Goal: Task Accomplishment & Management: Manage account settings

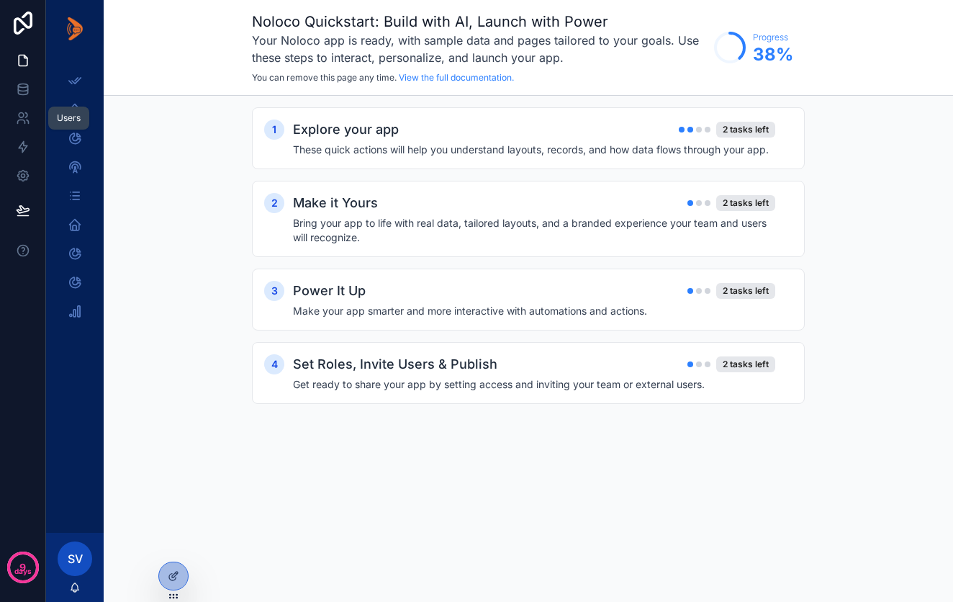
click at [22, 116] on icon at bounding box center [23, 118] width 14 height 14
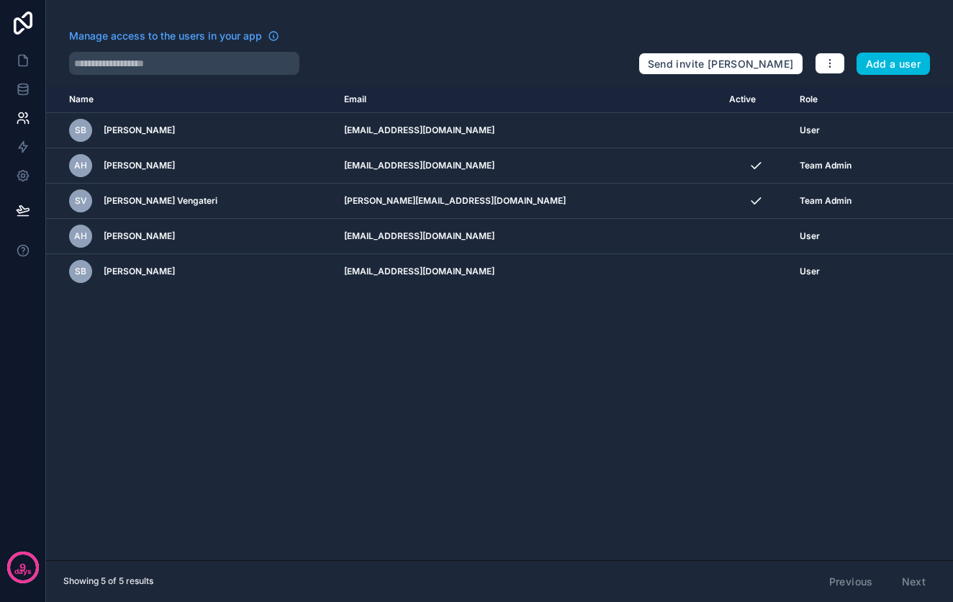
click at [0, 0] on icon "scrollable content" at bounding box center [0, 0] width 0 height 0
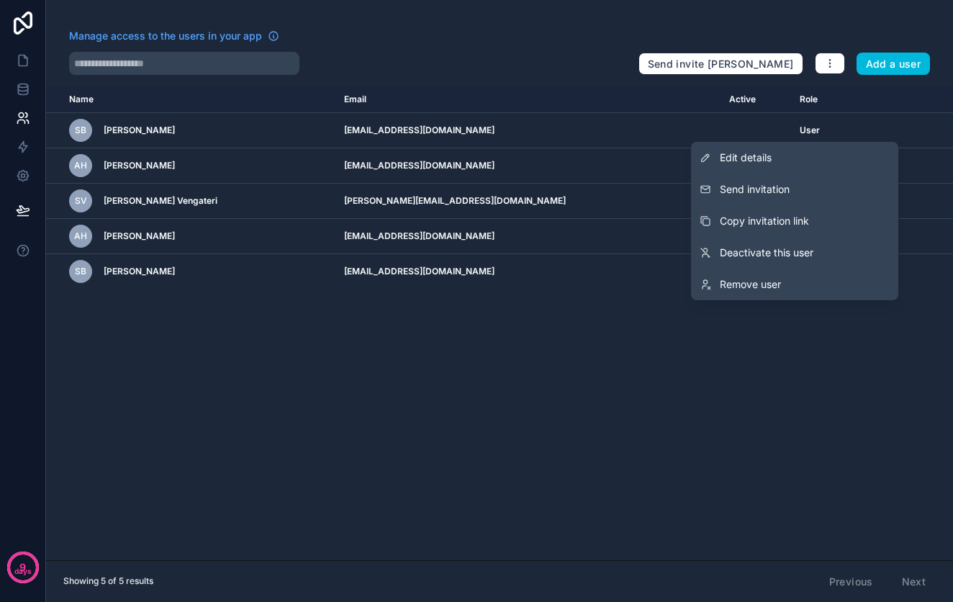
click at [766, 157] on span "Edit details" at bounding box center [746, 158] width 52 height 14
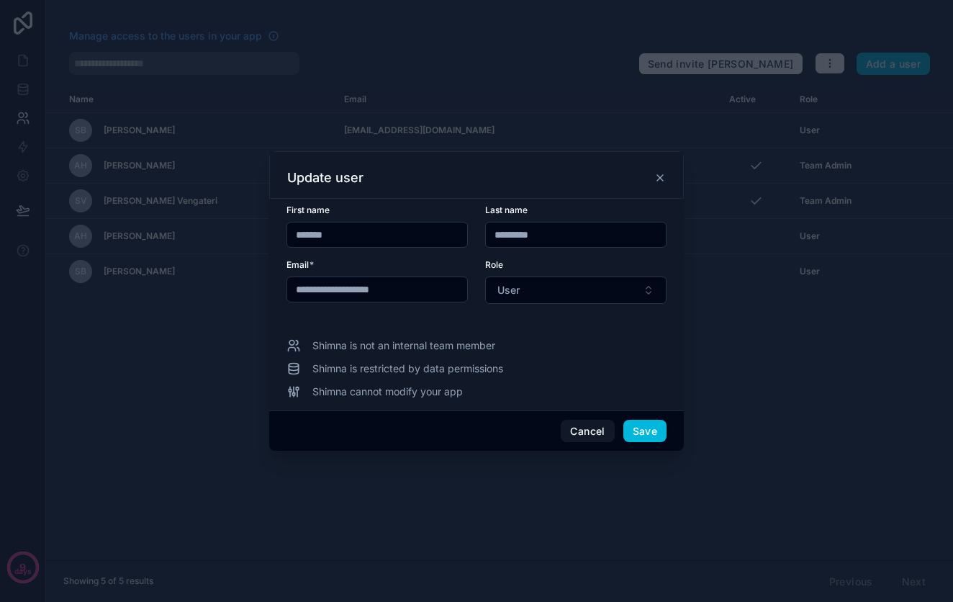
type input "**********"
click at [635, 429] on button "Save" at bounding box center [645, 431] width 43 height 23
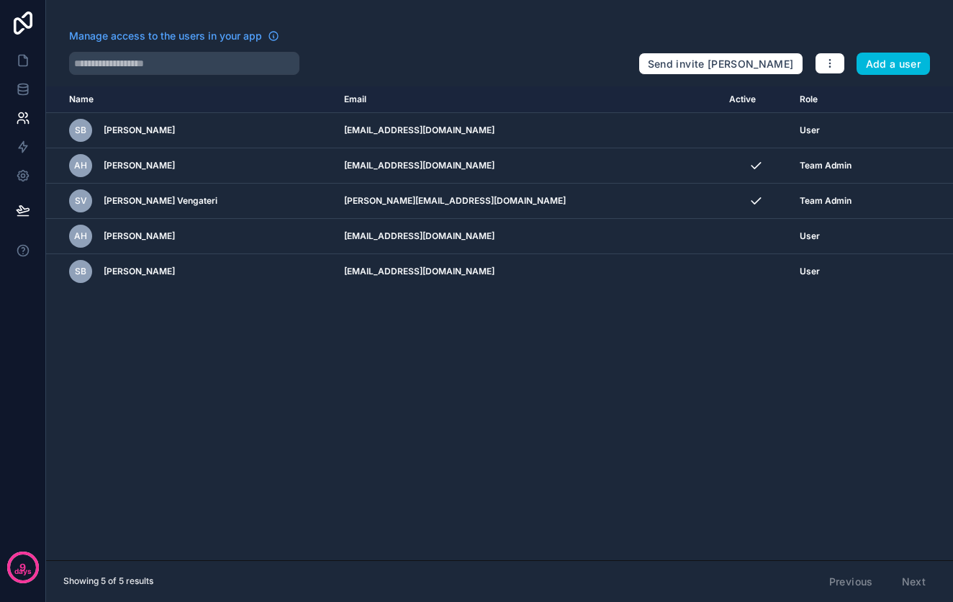
click at [721, 132] on td "scrollable content" at bounding box center [756, 130] width 71 height 35
click at [741, 62] on button "Send invite [PERSON_NAME]" at bounding box center [721, 64] width 165 height 23
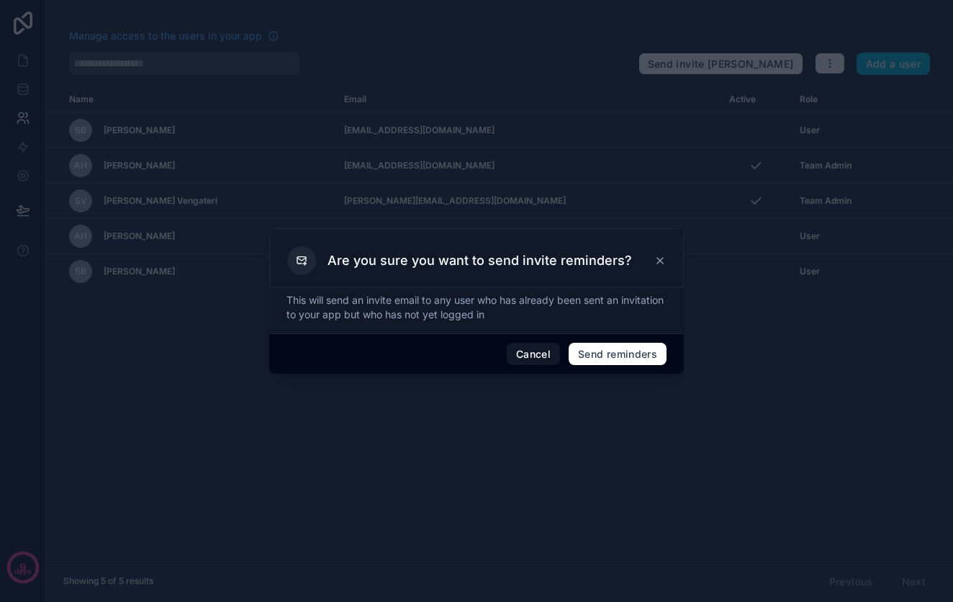
click at [627, 353] on button "Send reminders" at bounding box center [618, 354] width 98 height 23
